Goal: Task Accomplishment & Management: Complete application form

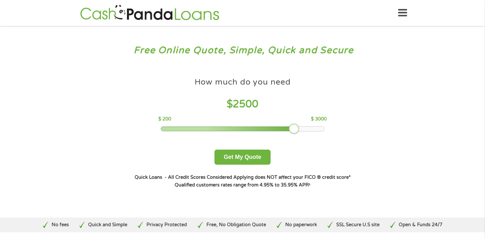
drag, startPoint x: 207, startPoint y: 126, endPoint x: 297, endPoint y: 124, distance: 89.7
click at [297, 124] on div "How much do you need $ 2500 $ 200 $ 3000" at bounding box center [242, 102] width 168 height 57
click at [244, 157] on button "Get My Quote" at bounding box center [242, 157] width 56 height 15
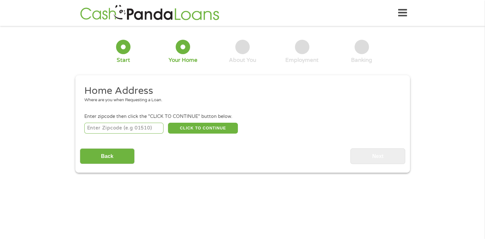
click at [151, 125] on input "number" at bounding box center [123, 128] width 79 height 11
type input "19904"
click at [209, 125] on button "CLICK TO CONTINUE" at bounding box center [203, 128] width 70 height 11
type input "19904"
type input "[GEOGRAPHIC_DATA]"
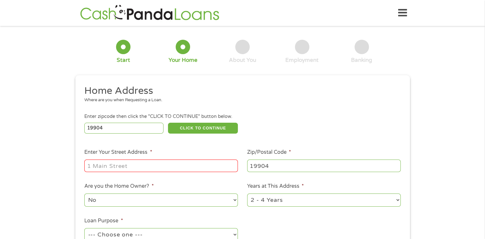
click at [145, 161] on input "Enter Your Street Address *" at bounding box center [160, 166] width 153 height 12
type input "[STREET_ADDRESS][US_STATE]"
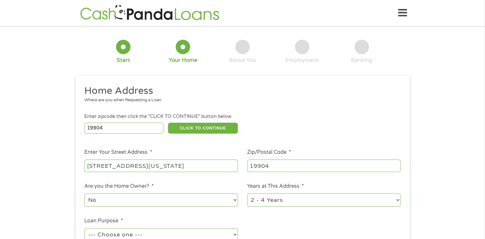
click at [107, 199] on select "No Yes" at bounding box center [160, 200] width 153 height 13
select select "yes"
click at [84, 194] on select "No Yes" at bounding box center [160, 200] width 153 height 13
click at [365, 202] on select "1 Year or less 1 - 2 Years 2 - 4 Years Over 4 Years" at bounding box center [323, 200] width 153 height 13
select select "60months"
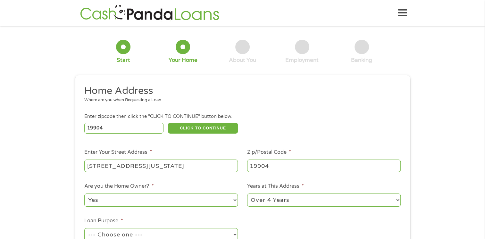
click at [247, 194] on select "1 Year or less 1 - 2 Years 2 - 4 Years Over 4 Years" at bounding box center [323, 200] width 153 height 13
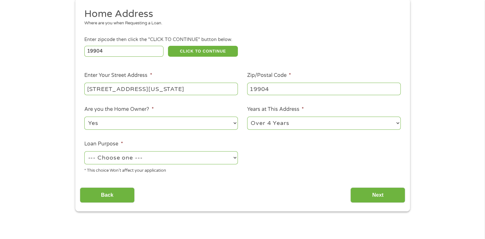
scroll to position [111, 0]
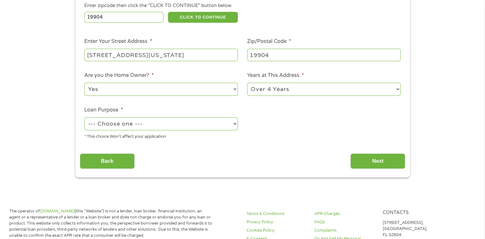
click at [150, 125] on select "--- Choose one --- Pay Bills Debt Consolidation Home Improvement Major Purchase…" at bounding box center [160, 123] width 153 height 13
select select "other"
click at [84, 118] on select "--- Choose one --- Pay Bills Debt Consolidation Home Improvement Major Purchase…" at bounding box center [160, 123] width 153 height 13
click at [374, 159] on input "Next" at bounding box center [377, 161] width 55 height 16
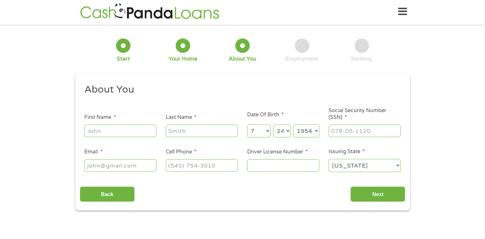
scroll to position [0, 0]
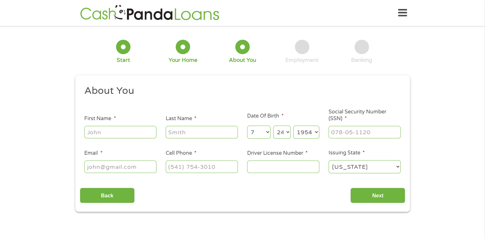
click at [137, 131] on input "First Name *" at bounding box center [120, 132] width 72 height 12
type input "Beverly"
type input "Thomas"
type input "bevt1iam@gmail.com"
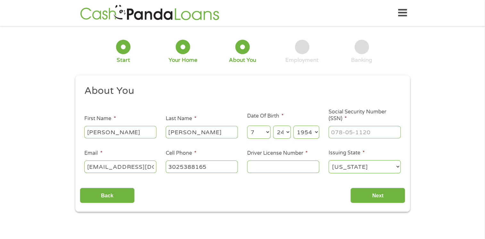
type input "(302) 538-8165"
type input "___-__-____"
click at [381, 131] on input "___-__-____" at bounding box center [364, 132] width 72 height 12
type input "221-42-9792"
click at [267, 166] on input "Driver License Number *" at bounding box center [283, 167] width 72 height 12
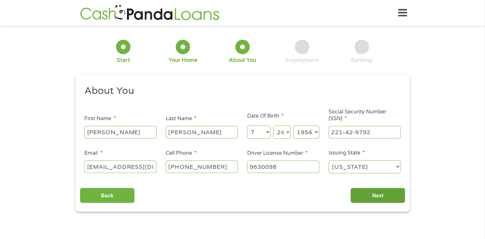
type input "9630098"
click at [387, 194] on input "Next" at bounding box center [377, 196] width 55 height 16
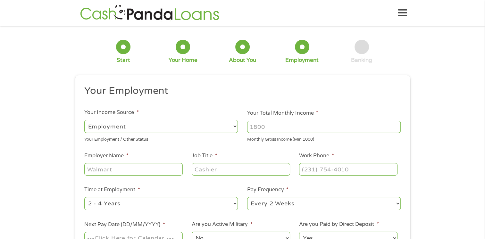
scroll to position [3, 3]
click at [136, 124] on select "--- Choose one --- Employment Self Employed Benefits" at bounding box center [160, 126] width 153 height 13
select select "benefits"
click at [84, 120] on select "--- Choose one --- Employment Self Employed Benefits" at bounding box center [160, 126] width 153 height 13
type input "Other"
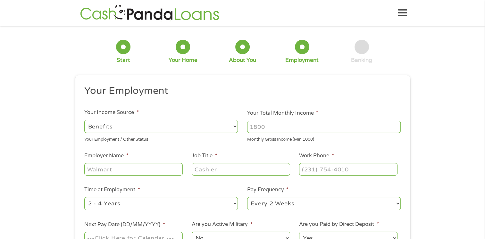
type input "(302) 538-8165"
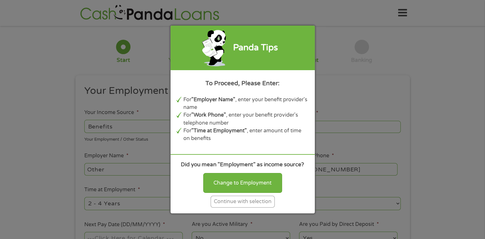
click at [222, 203] on div "Continue with selection" at bounding box center [242, 202] width 64 height 12
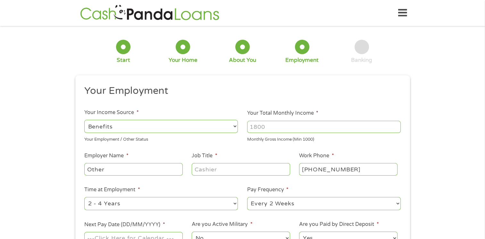
drag, startPoint x: 281, startPoint y: 125, endPoint x: 285, endPoint y: 116, distance: 9.9
click at [285, 116] on li "Your Total Monthly Income * Monthly Gross Income (Min 1000)" at bounding box center [324, 125] width 163 height 33
type input "3411"
click at [141, 169] on input "Other" at bounding box center [133, 169] width 98 height 12
type input "O"
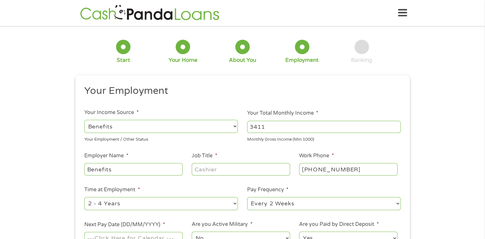
type input "Benefits"
click at [224, 166] on input "Job Title *" at bounding box center [241, 169] width 98 height 12
type input "Retired"
click at [153, 206] on select "--- Choose one --- 1 Year or less 1 - 2 Years 2 - 4 Years Over 4 Years" at bounding box center [160, 203] width 153 height 13
select select "60months"
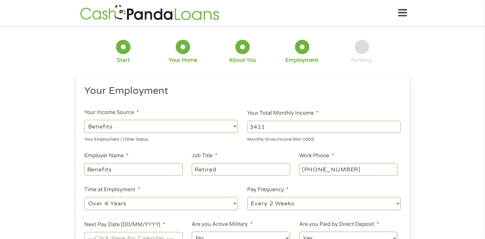
click at [84, 197] on select "--- Choose one --- 1 Year or less 1 - 2 Years 2 - 4 Years Over 4 Years" at bounding box center [160, 203] width 153 height 13
click at [313, 205] on select "--- Choose one --- Every 2 Weeks Every Week Monthly Semi-Monthly" at bounding box center [323, 203] width 153 height 13
select select "monthly"
click at [247, 197] on select "--- Choose one --- Every 2 Weeks Every Week Monthly Semi-Monthly" at bounding box center [323, 203] width 153 height 13
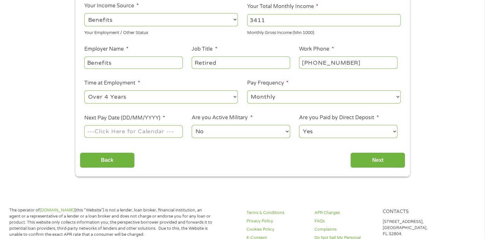
scroll to position [120, 0]
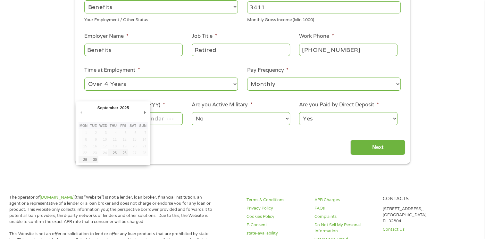
click at [169, 120] on input "Next Pay Date (DD/MM/YYYY) *" at bounding box center [133, 118] width 98 height 12
type input "03/10/2025"
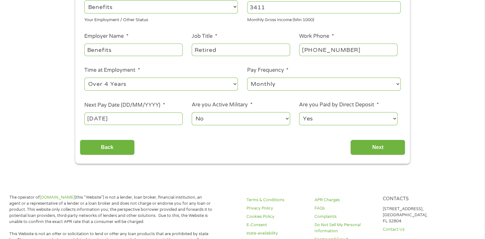
drag, startPoint x: 124, startPoint y: 129, endPoint x: 124, endPoint y: 133, distance: 4.2
click at [363, 145] on input "Next" at bounding box center [377, 148] width 55 height 16
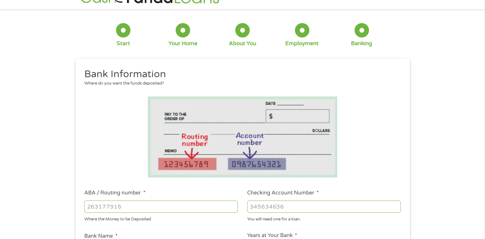
scroll to position [0, 0]
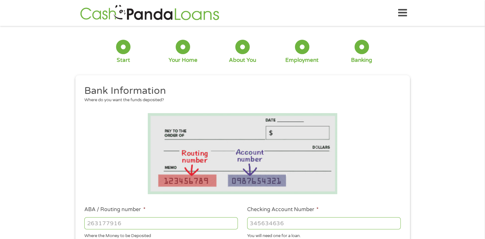
click at [135, 224] on input "ABA / Routing number *" at bounding box center [160, 223] width 153 height 12
type input "231176554"
type input "DELONE FEDERAL CREDIT UNION"
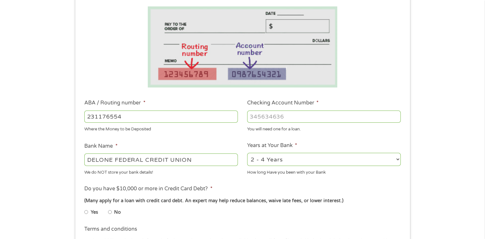
scroll to position [154, 0]
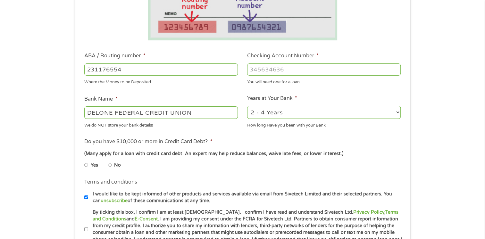
type input "231176554"
click at [295, 66] on input "Checking Account Number *" at bounding box center [323, 69] width 153 height 12
type input "85833287372"
click at [290, 112] on select "2 - 4 Years 6 - 12 Months 1 - 2 Years Over 4 Years" at bounding box center [323, 112] width 153 height 13
select select "12months"
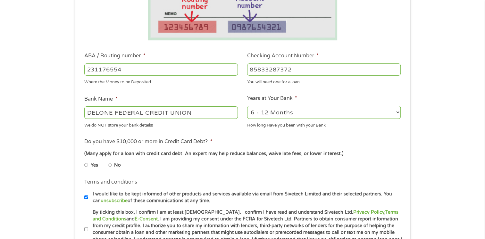
click at [247, 106] on select "2 - 4 Years 6 - 12 Months 1 - 2 Years Over 4 Years" at bounding box center [323, 112] width 153 height 13
click at [108, 165] on input "No" at bounding box center [110, 165] width 4 height 10
radio input "true"
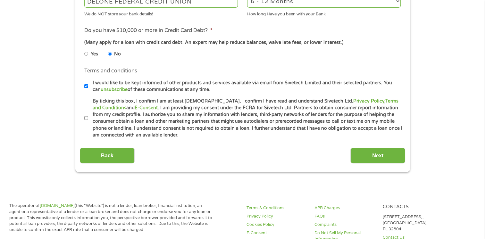
scroll to position [269, 0]
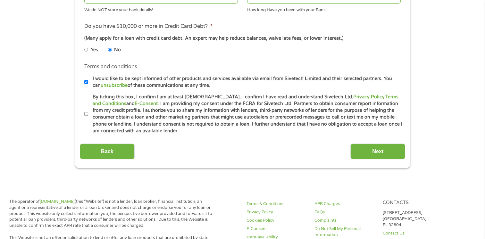
click at [84, 114] on li "Terms and conditions * By ticking this box, I confirm I am at least 18 years ol…" at bounding box center [242, 114] width 325 height 41
drag, startPoint x: 85, startPoint y: 113, endPoint x: 86, endPoint y: 116, distance: 3.7
click at [86, 116] on input "By ticking this box, I confirm I am at least 18 years old. I confirm I have rea…" at bounding box center [86, 114] width 4 height 10
checkbox input "true"
click at [367, 149] on input "Next" at bounding box center [377, 152] width 55 height 16
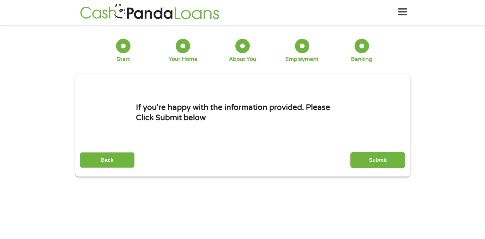
scroll to position [0, 0]
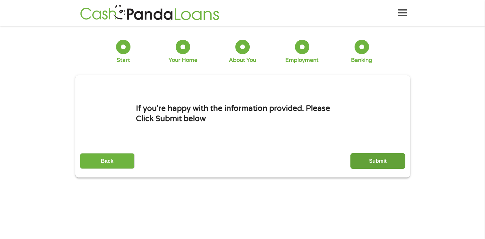
click at [393, 159] on input "Submit" at bounding box center [377, 161] width 55 height 16
